Goal: Entertainment & Leisure: Consume media (video, audio)

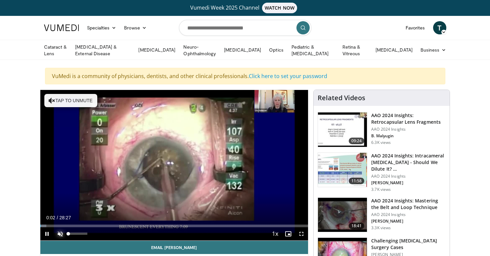
click at [56, 231] on span "Video Player" at bounding box center [60, 233] width 13 height 13
click at [300, 231] on span "Video Player" at bounding box center [301, 233] width 13 height 13
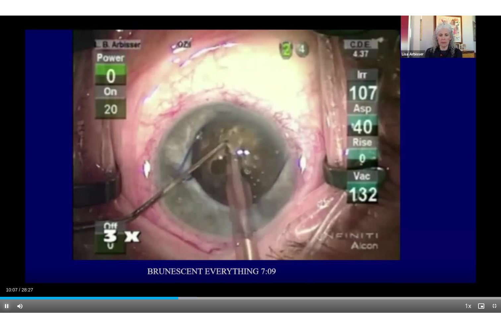
click at [6, 256] on span "Video Player" at bounding box center [6, 305] width 13 height 13
